Goal: Task Accomplishment & Management: Manage account settings

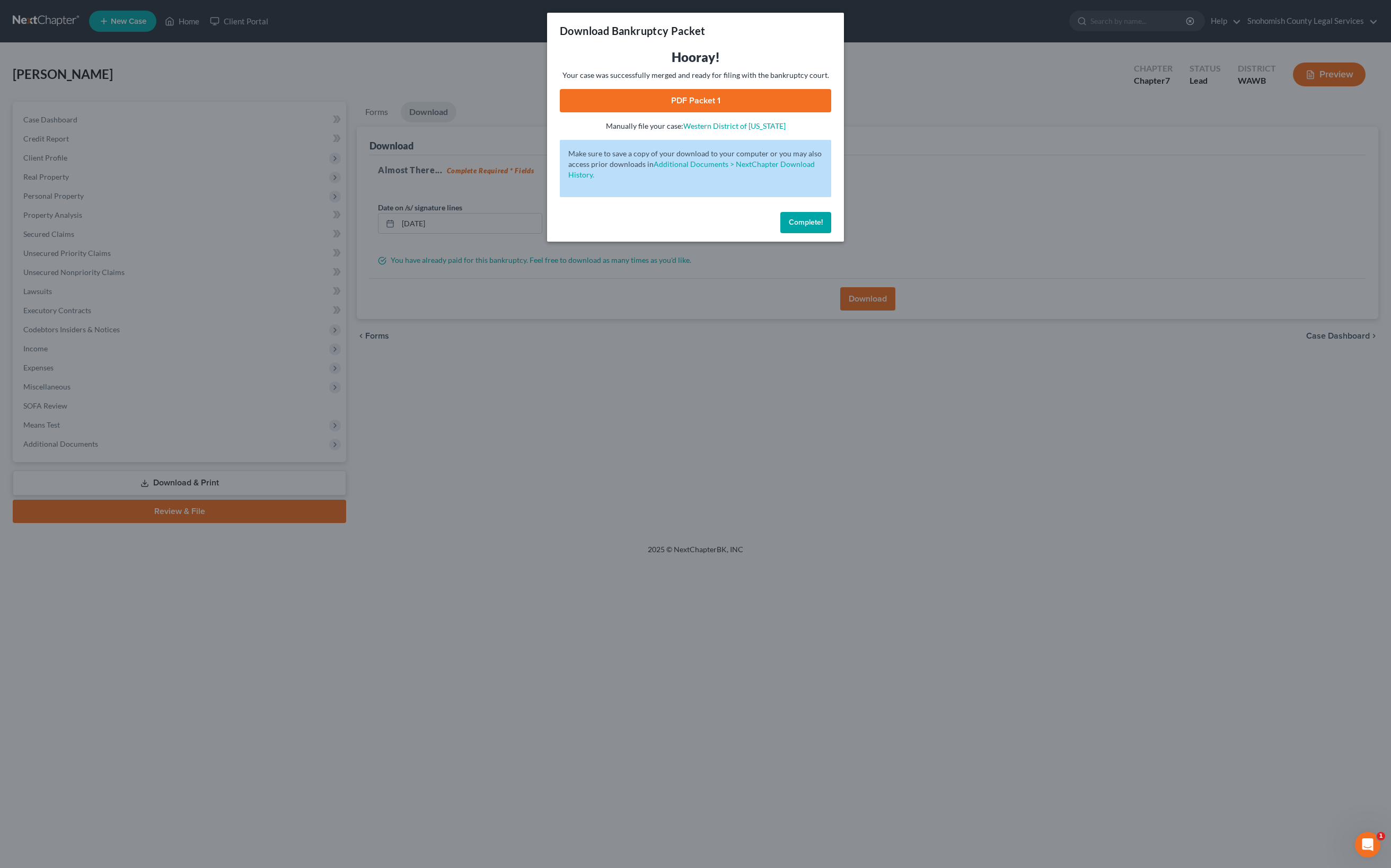
click at [823, 227] on span "Complete!" at bounding box center [806, 222] width 34 height 9
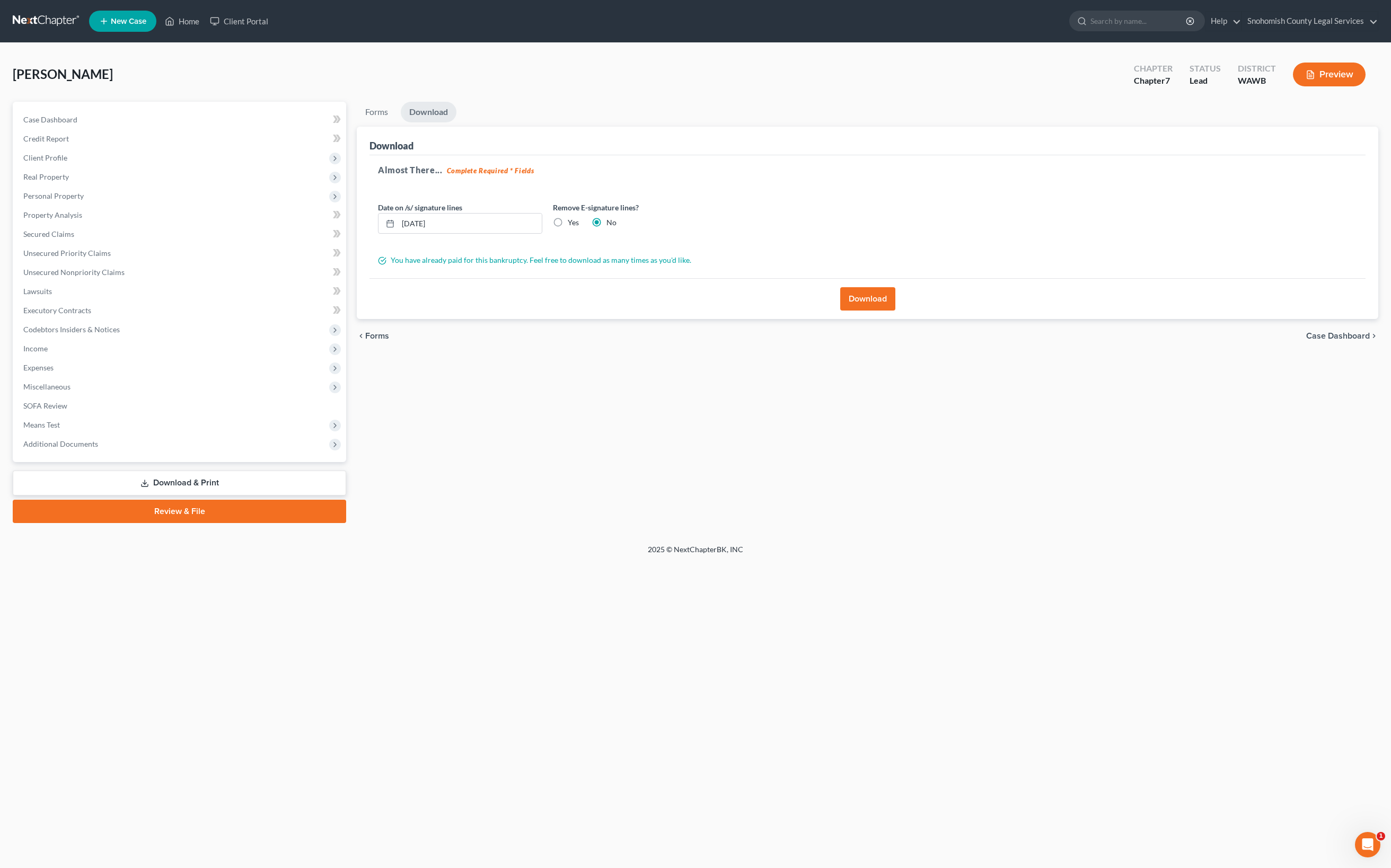
scroll to position [161, 0]
click at [232, 523] on link "Review & File" at bounding box center [179, 511] width 333 height 23
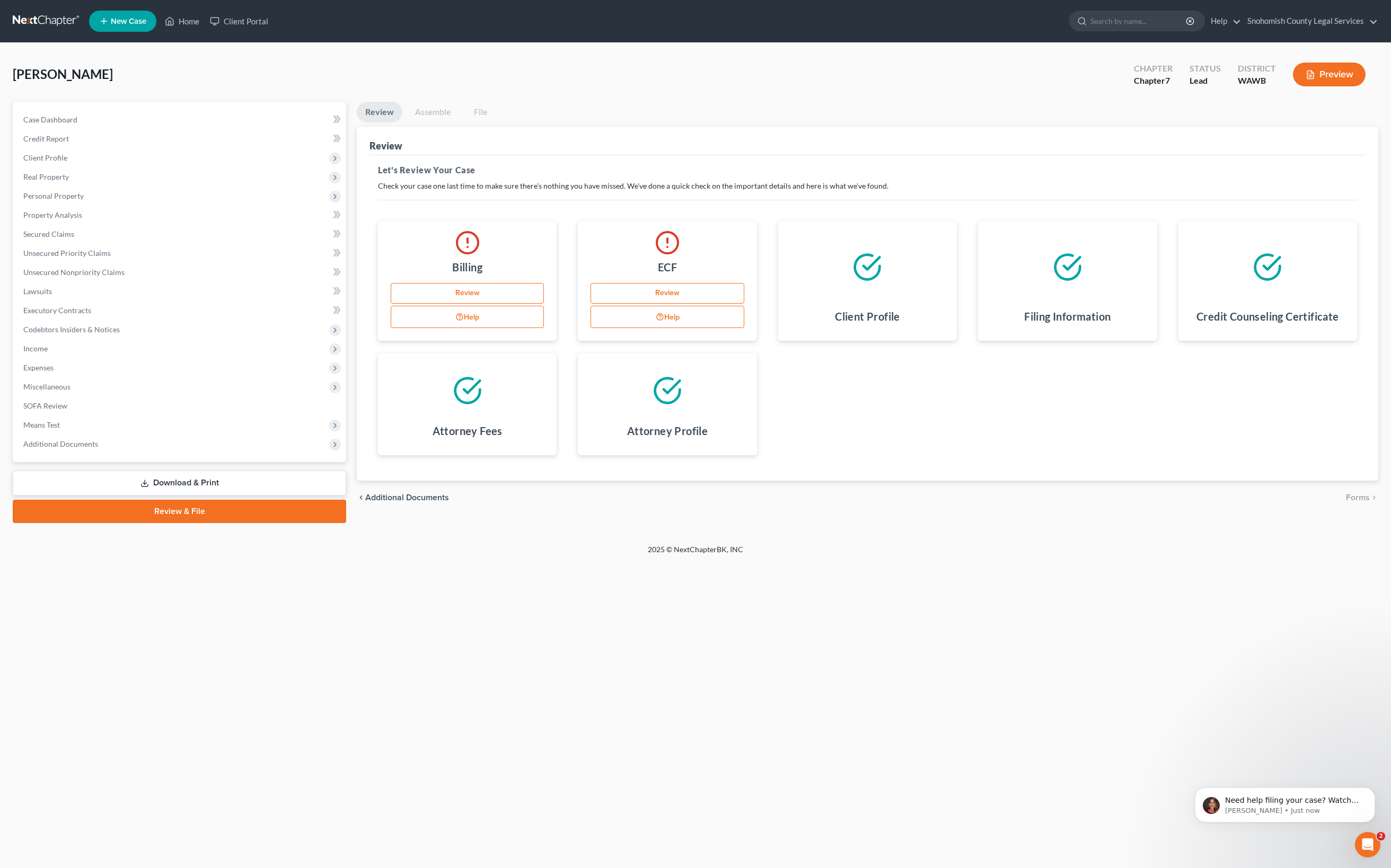
click at [686, 304] on link "Review" at bounding box center [667, 293] width 153 height 21
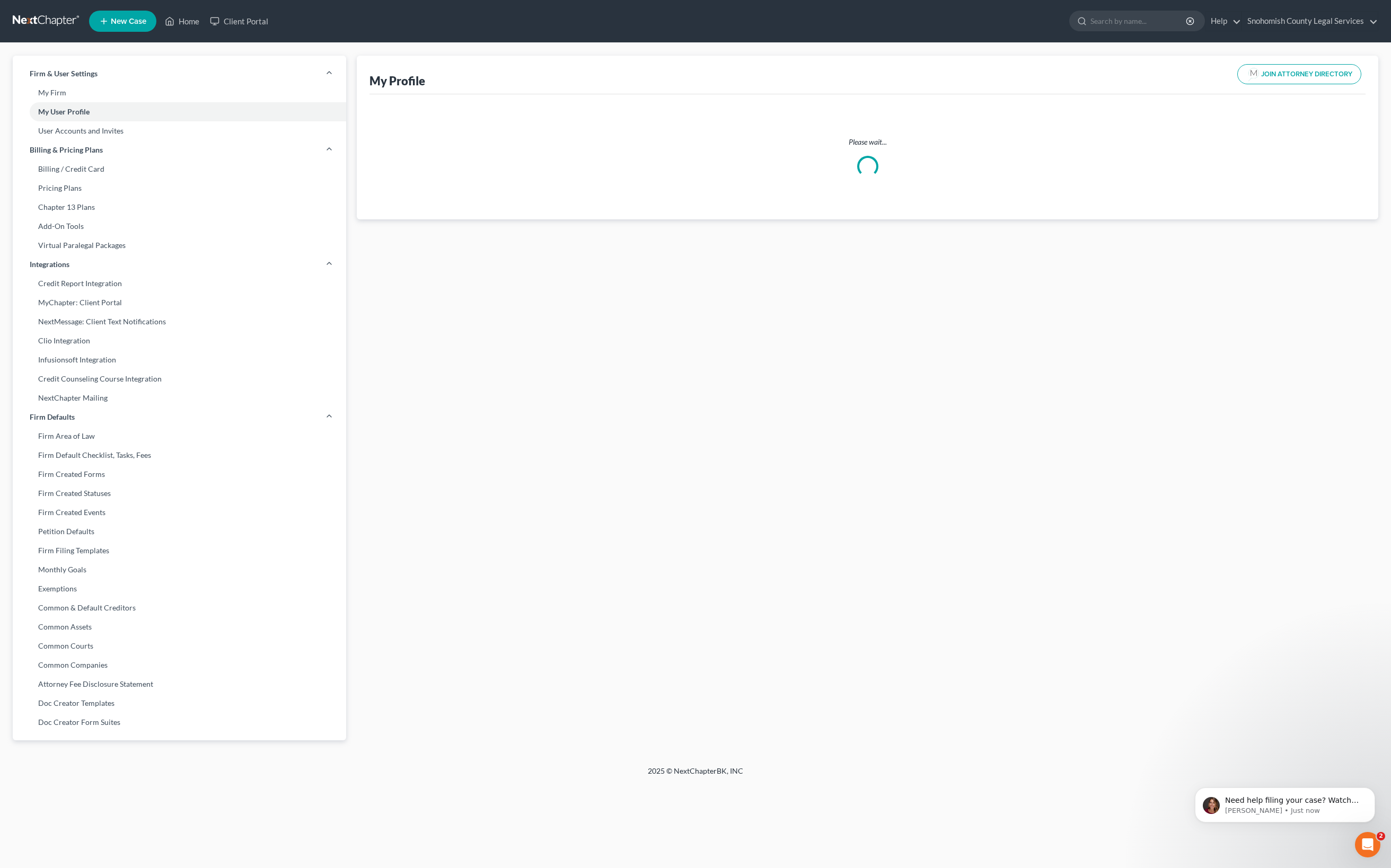
select select "50"
select select "attorney"
select select "0"
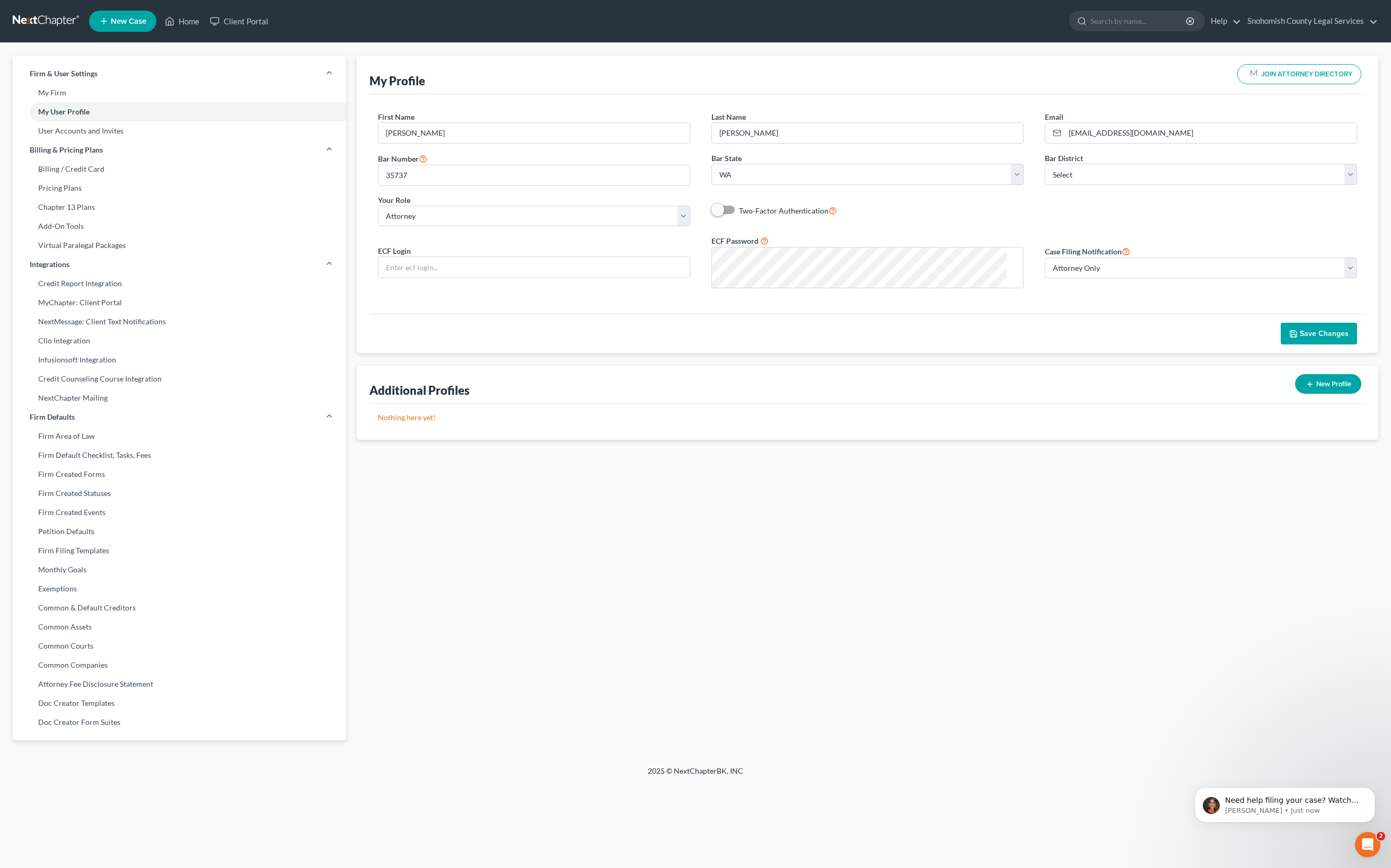
click at [899, 314] on div "First Name * [PERSON_NAME] Last Name * [PERSON_NAME] Email * [EMAIL_ADDRESS][DO…" at bounding box center [867, 204] width 996 height 219
click at [689, 296] on div "ECF Login ECF Password Case Filing Notification Select Attorney Only Attorney A…" at bounding box center [867, 266] width 1000 height 62
click at [553, 277] on input "text" at bounding box center [534, 267] width 311 height 20
type input "weyrickdl"
click at [581, 314] on div "First Name * [PERSON_NAME] Last Name * [PERSON_NAME] Email * [EMAIL_ADDRESS][DO…" at bounding box center [867, 204] width 996 height 219
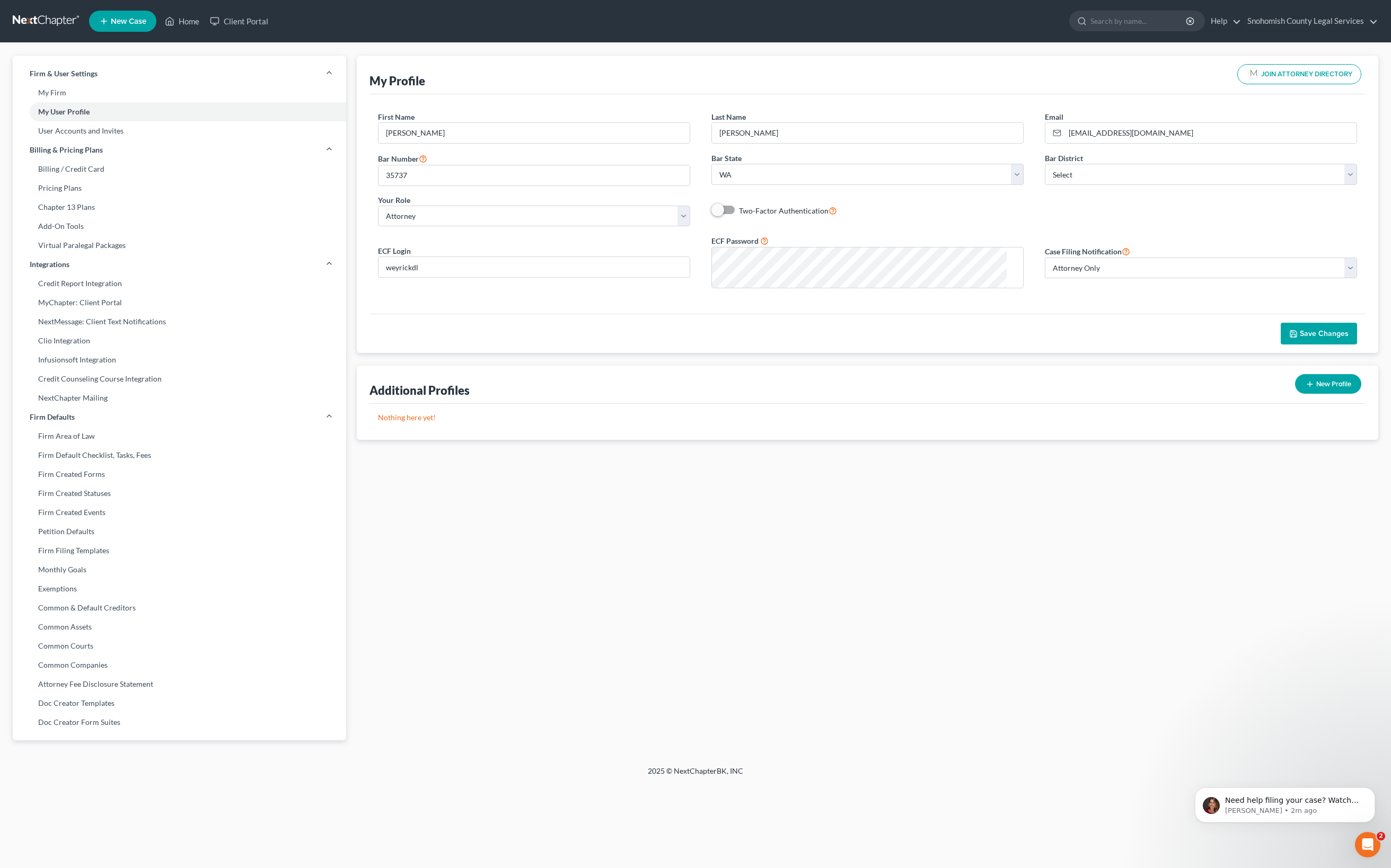
click at [739, 217] on label "Two-Factor Authentication" at bounding box center [788, 211] width 98 height 12
click at [743, 212] on input "Two-Factor Authentication" at bounding box center [746, 208] width 7 height 7
checkbox input "true"
click at [1321, 279] on select "Select Attorney Only Attorney And Other Other Only" at bounding box center [1201, 268] width 312 height 21
click at [1300, 338] on span "Save Changes" at bounding box center [1324, 334] width 49 height 9
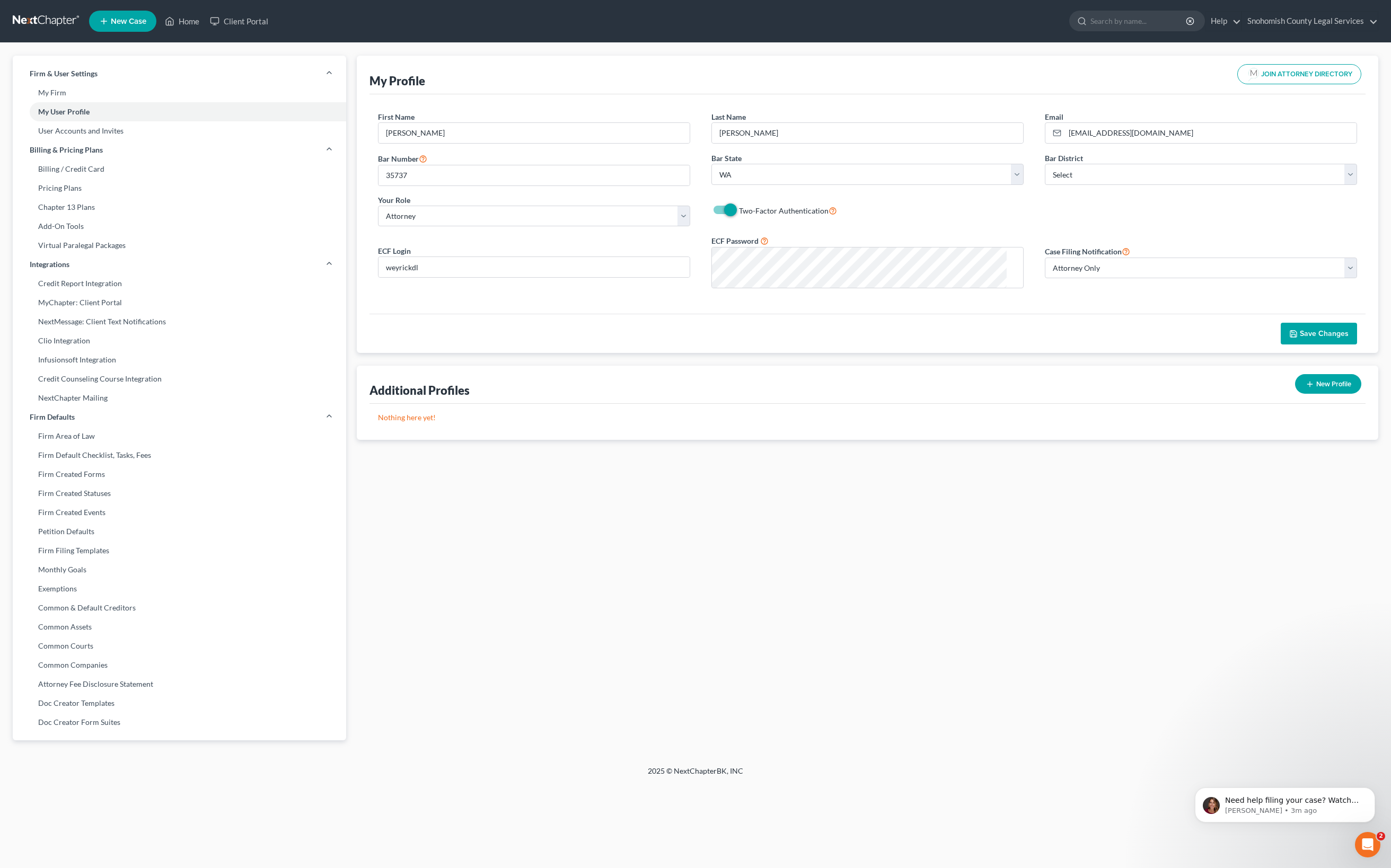
click at [951, 440] on ui-view "My Profile JOIN ATTORNEY DIRECTORY First Name * [PERSON_NAME] Last Name * [PERS…" at bounding box center [868, 248] width 1022 height 384
click at [205, 31] on link "Home" at bounding box center [181, 21] width 45 height 19
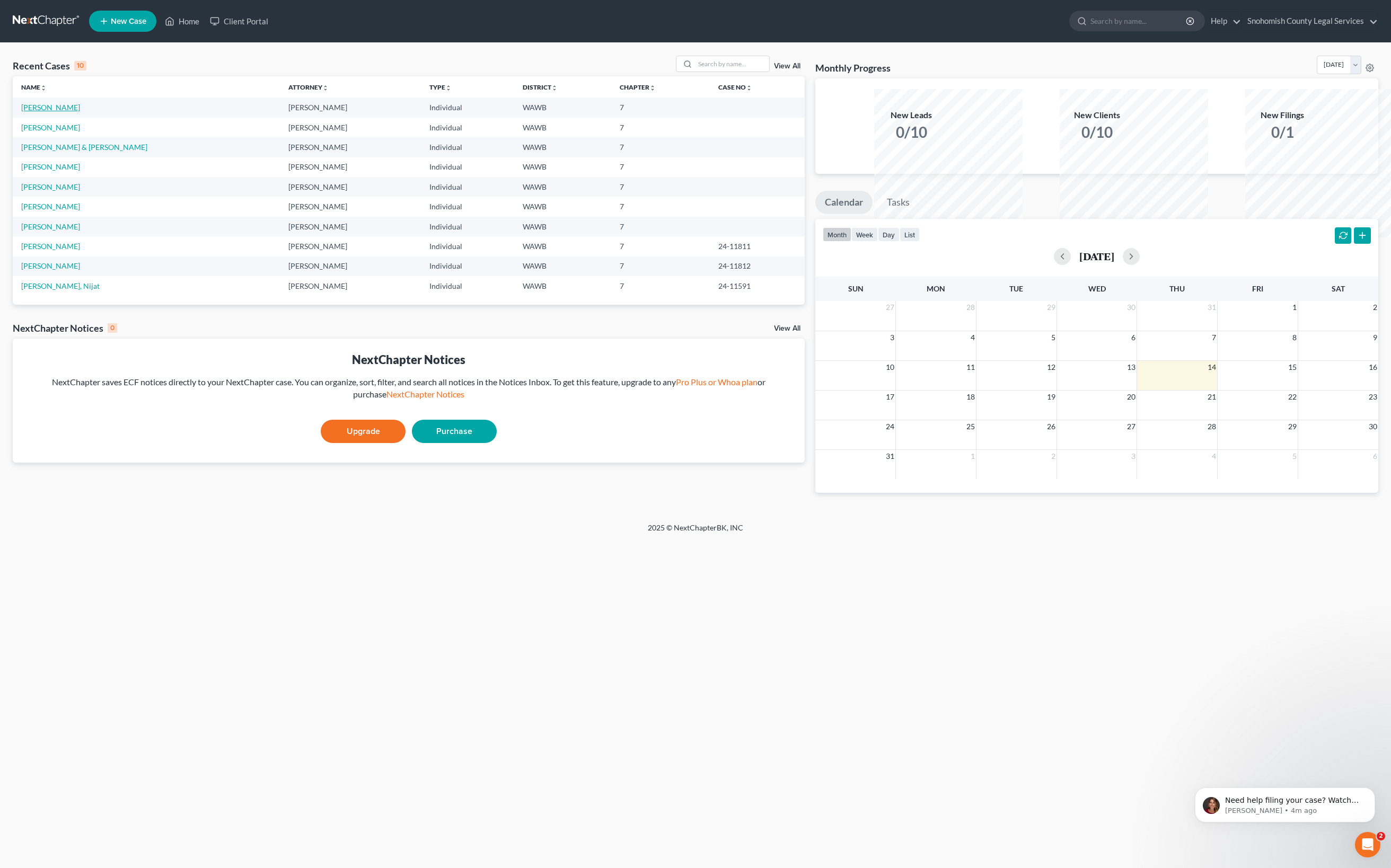
click at [80, 112] on link "[PERSON_NAME]" at bounding box center [50, 107] width 59 height 9
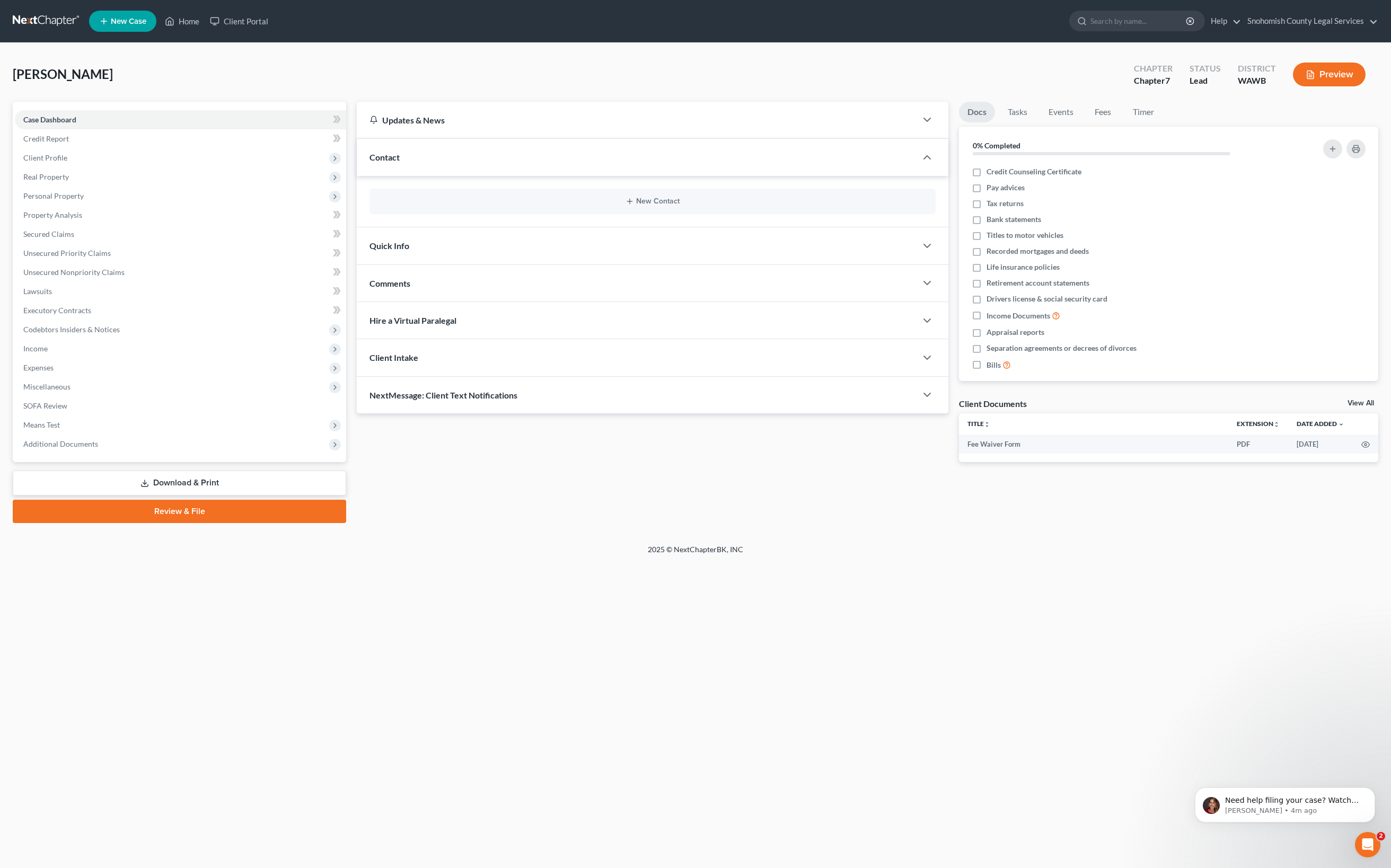
scroll to position [161, 0]
click at [248, 523] on link "Review & File" at bounding box center [179, 511] width 333 height 23
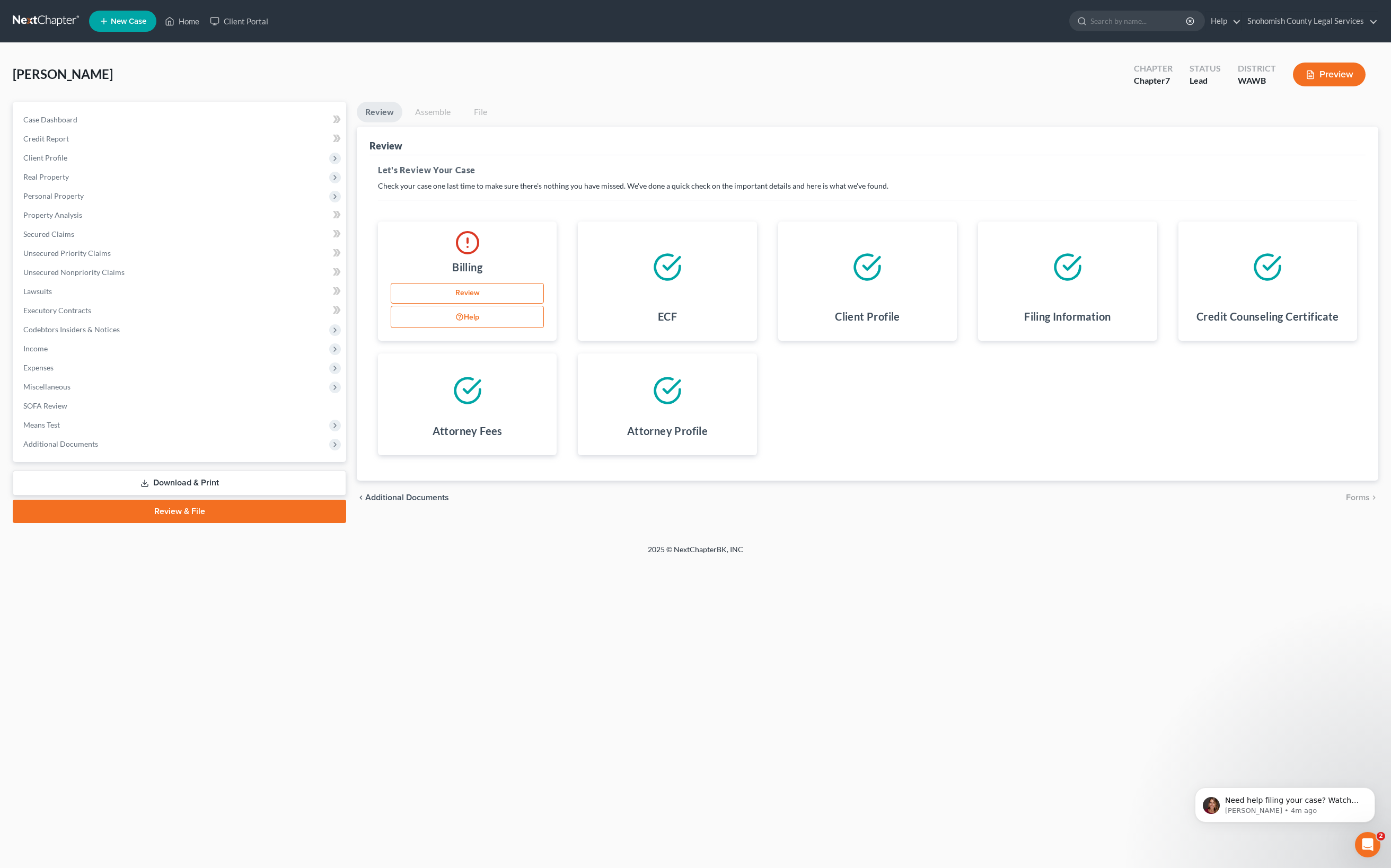
click at [459, 123] on link "Assemble" at bounding box center [433, 112] width 52 height 21
click at [508, 304] on link "Review" at bounding box center [468, 293] width 153 height 21
select select "50"
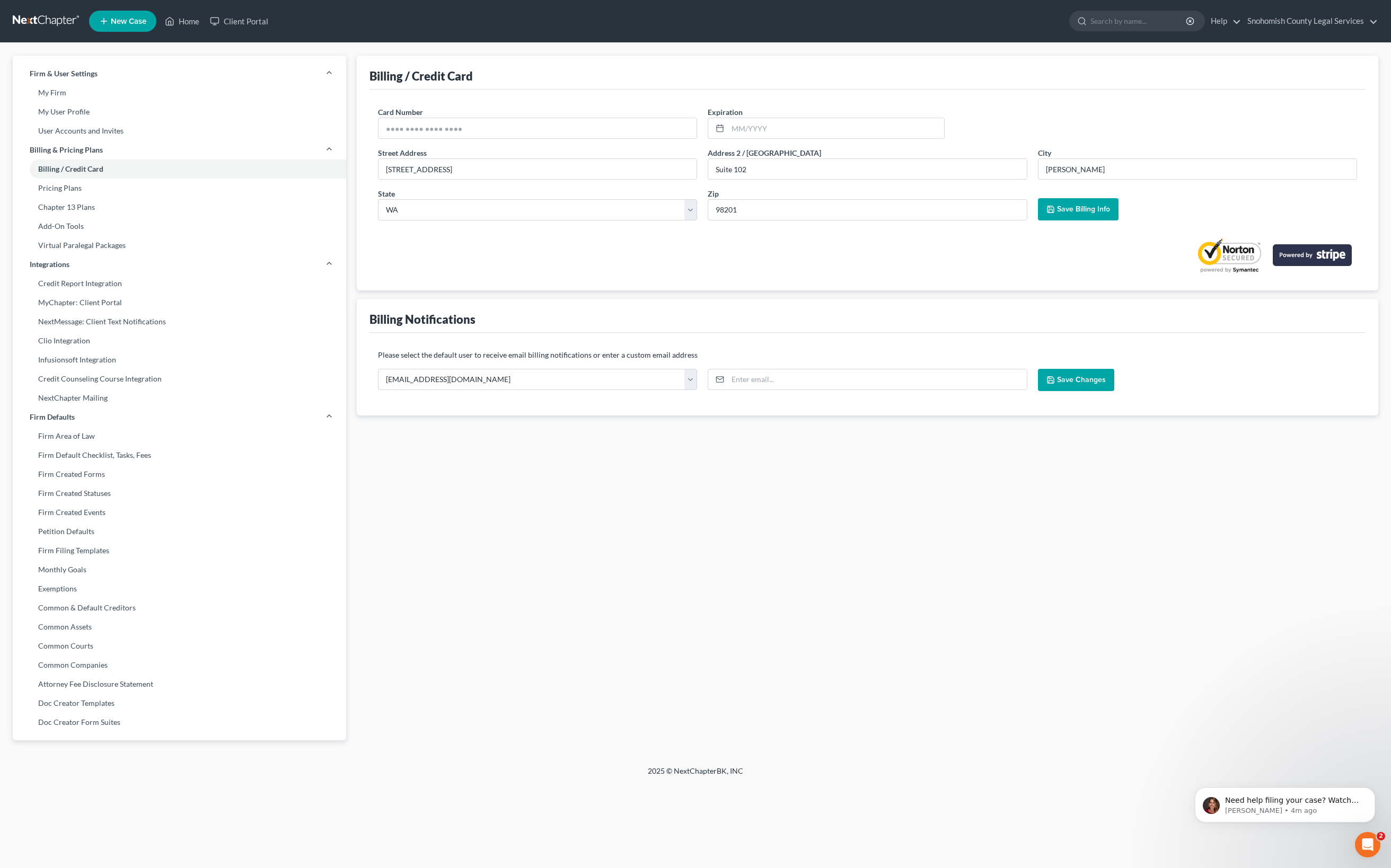
scroll to position [2, 0]
click at [162, 140] on link "User Accounts and Invites" at bounding box center [179, 131] width 333 height 19
select select "0"
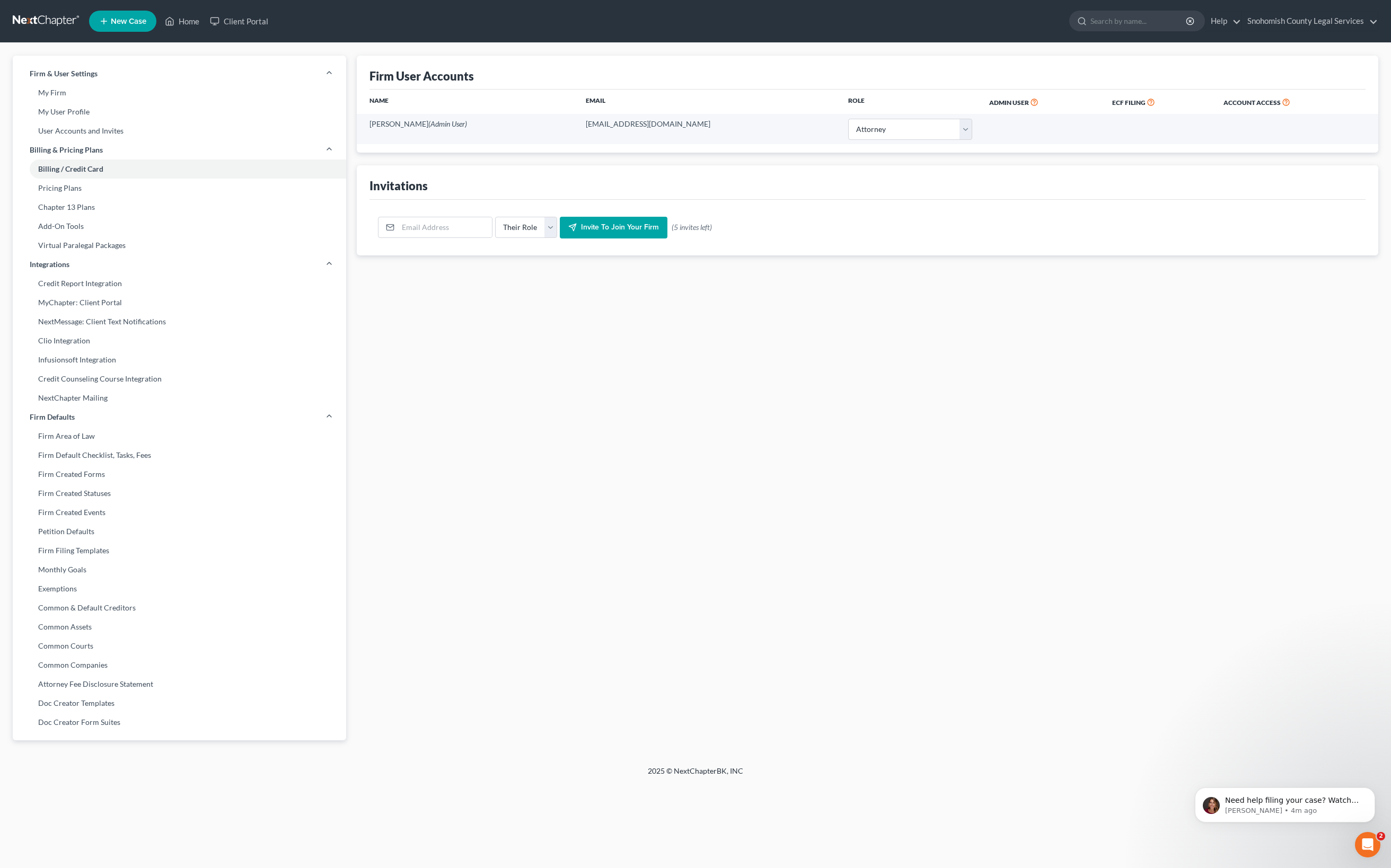
click at [1132, 106] on span "ECF Filing" at bounding box center [1129, 103] width 33 height 8
click at [205, 31] on link "Home" at bounding box center [181, 21] width 45 height 19
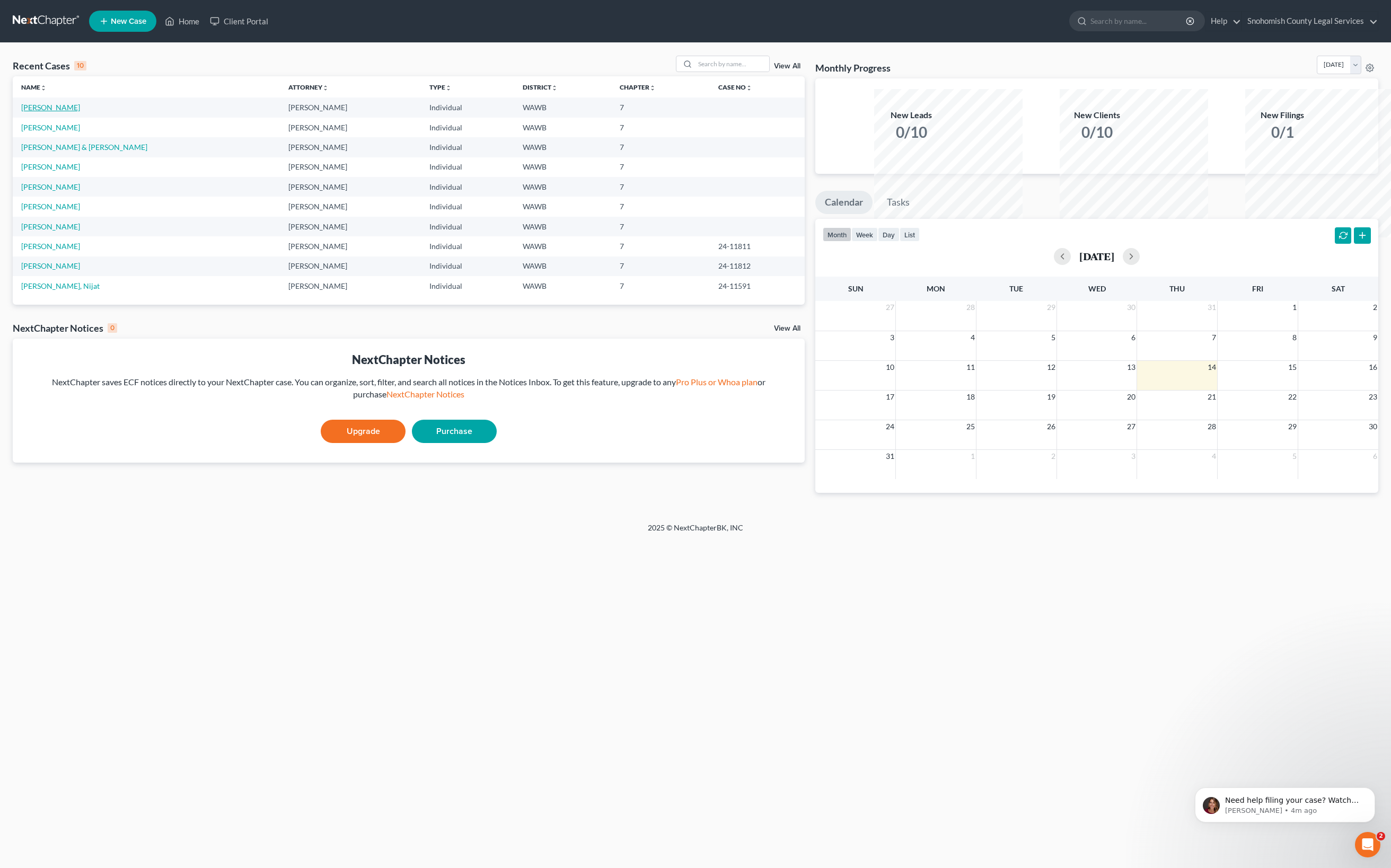
click at [80, 112] on link "[PERSON_NAME]" at bounding box center [50, 107] width 59 height 9
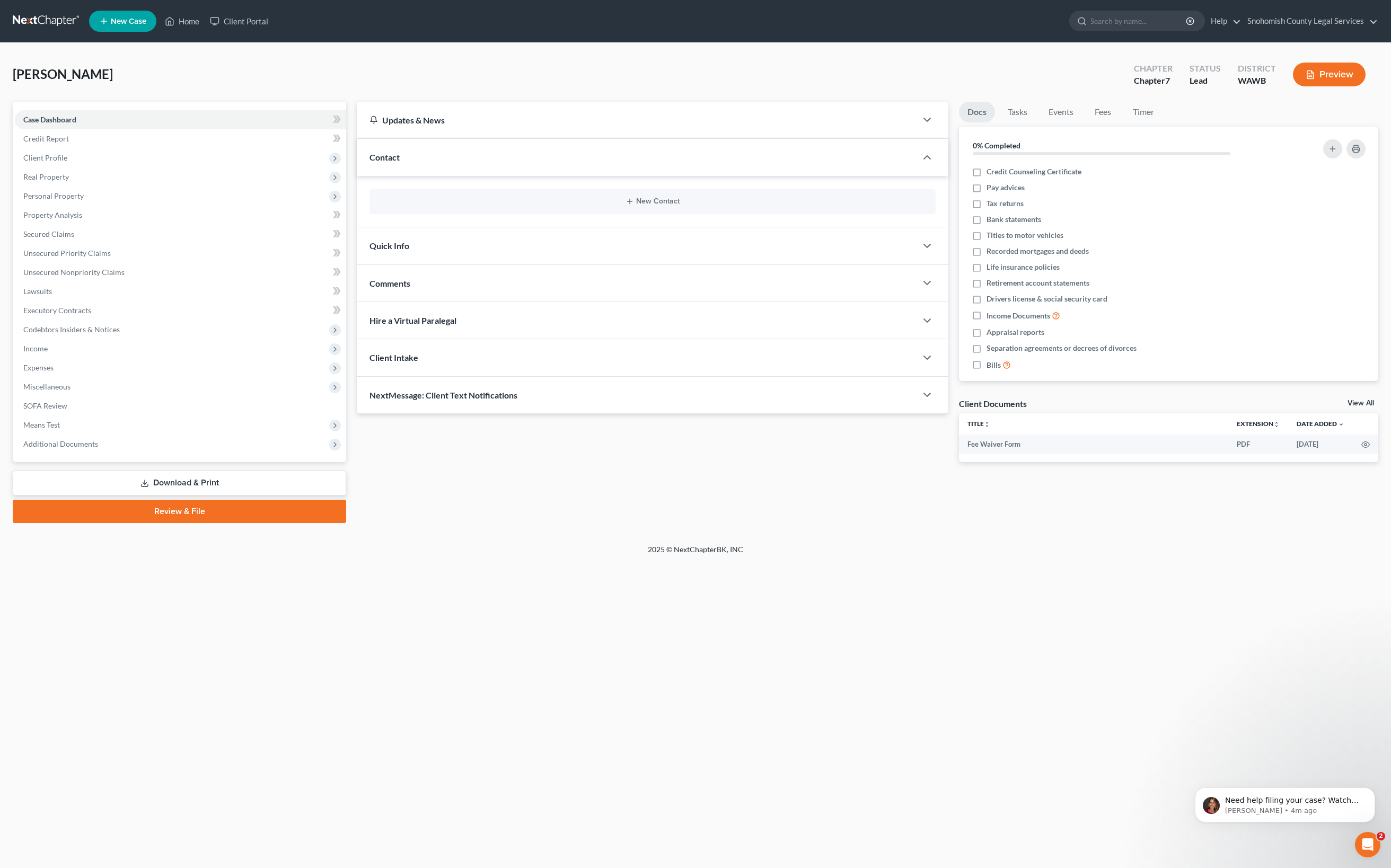
click at [1293, 86] on button "Preview" at bounding box center [1329, 74] width 72 height 24
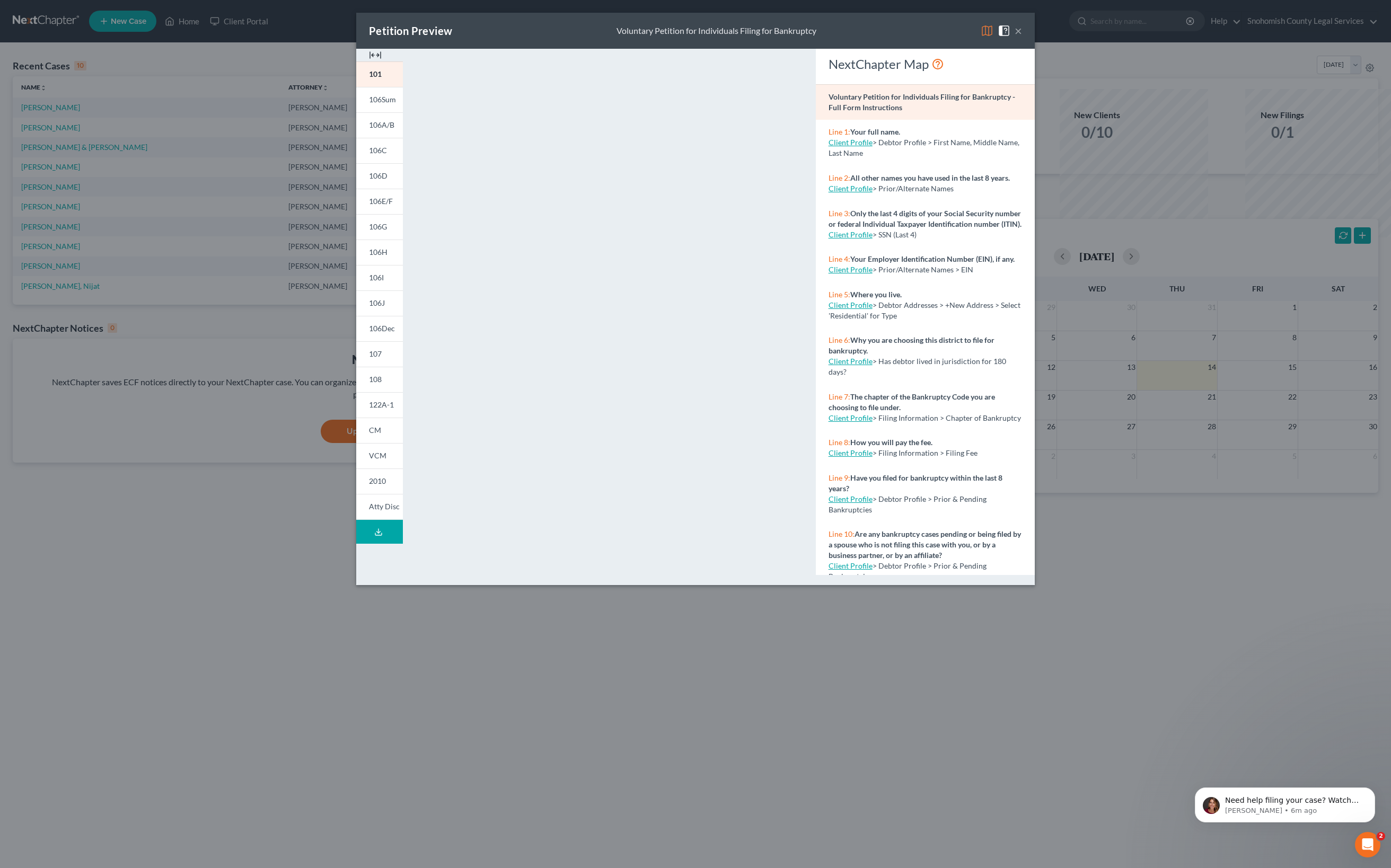
click at [1022, 37] on button "×" at bounding box center [1018, 31] width 8 height 13
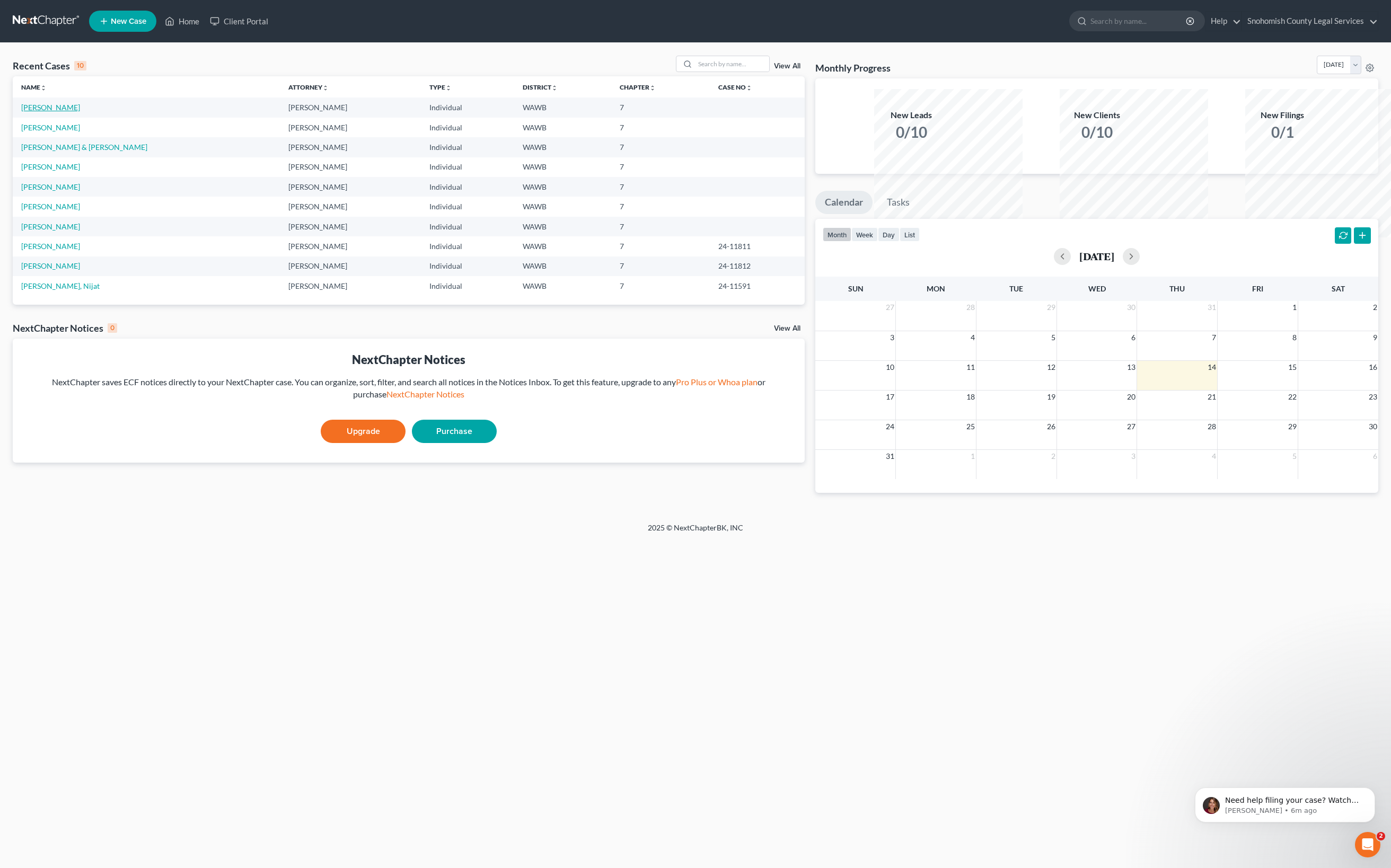
click at [80, 112] on link "[PERSON_NAME]" at bounding box center [50, 107] width 59 height 9
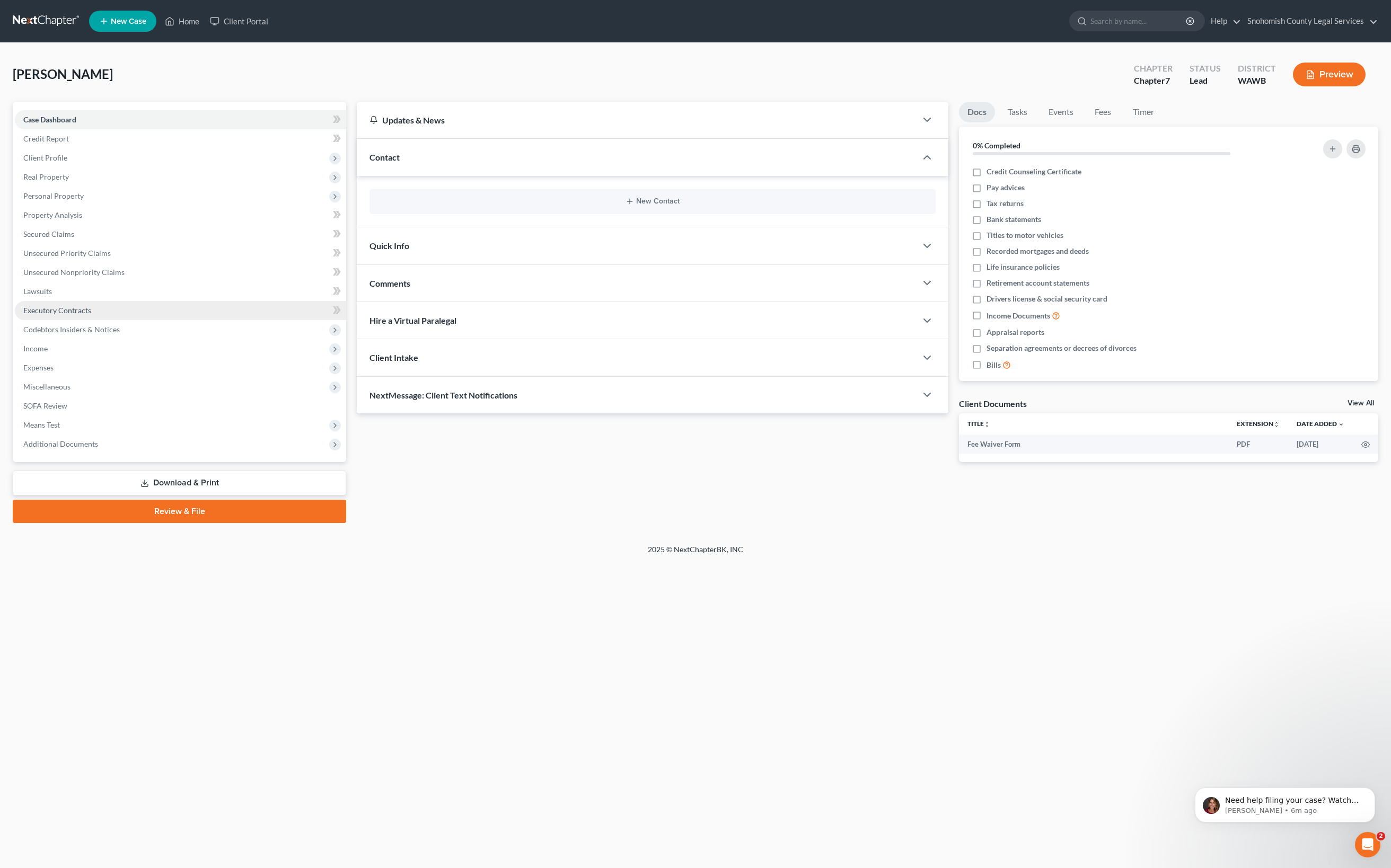
scroll to position [161, 0]
click at [201, 523] on link "Review & File" at bounding box center [179, 511] width 333 height 23
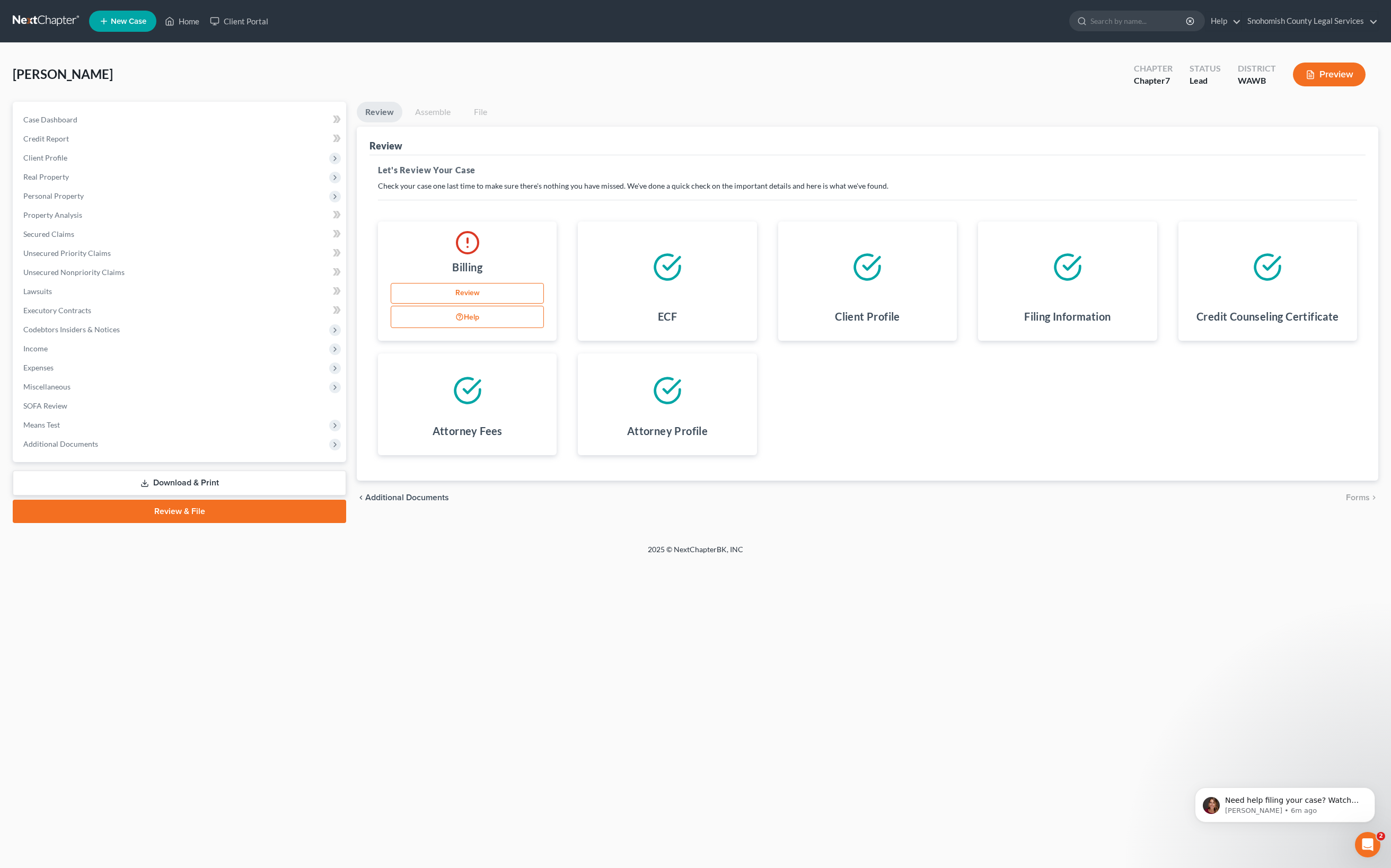
click at [673, 304] on div at bounding box center [667, 267] width 161 height 74
click at [1293, 86] on button "Preview" at bounding box center [1329, 74] width 72 height 24
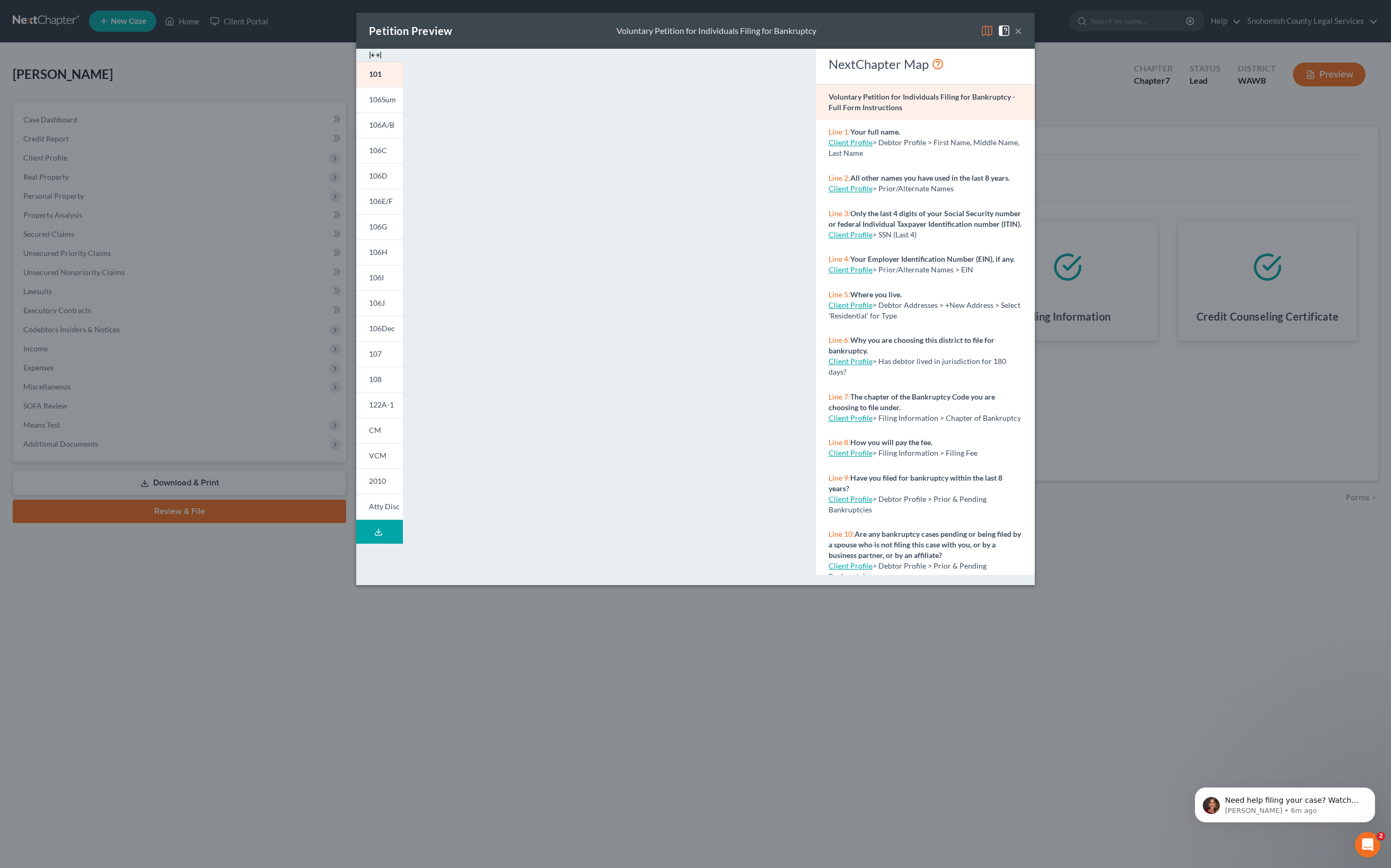
click at [1022, 37] on button "×" at bounding box center [1018, 31] width 8 height 13
